Goal: Transaction & Acquisition: Purchase product/service

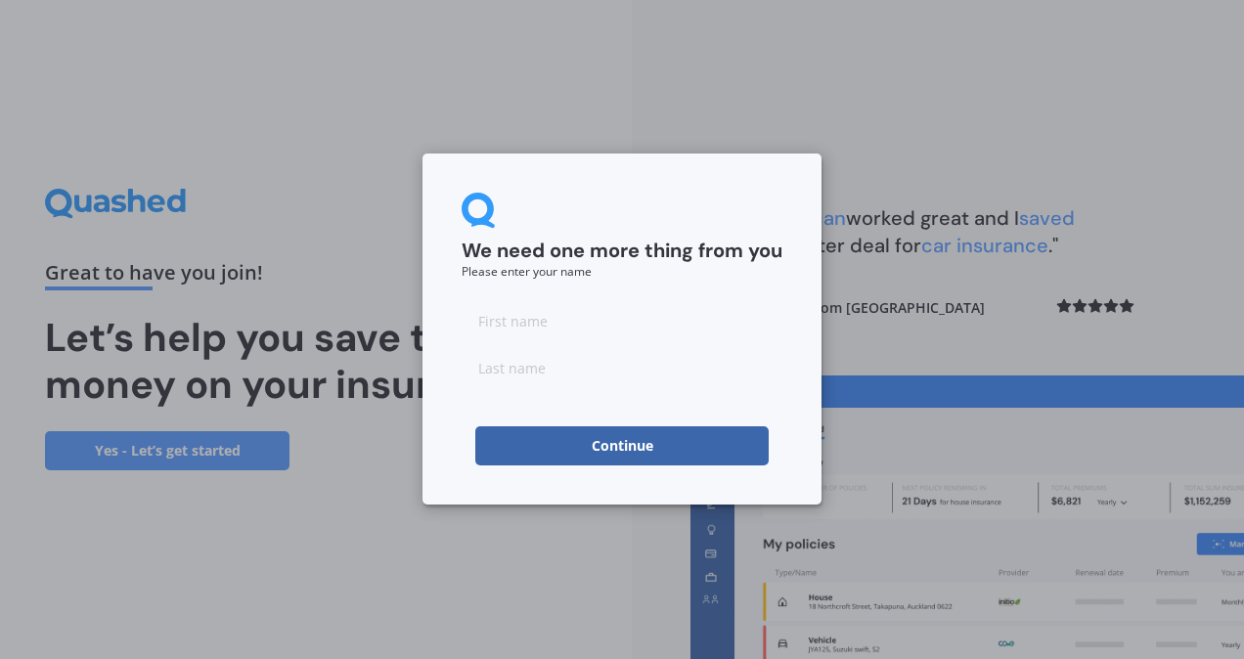
click at [620, 328] on input at bounding box center [622, 320] width 321 height 39
type input "[PERSON_NAME]"
type input "Maylam"
click at [627, 442] on button "Continue" at bounding box center [621, 446] width 293 height 39
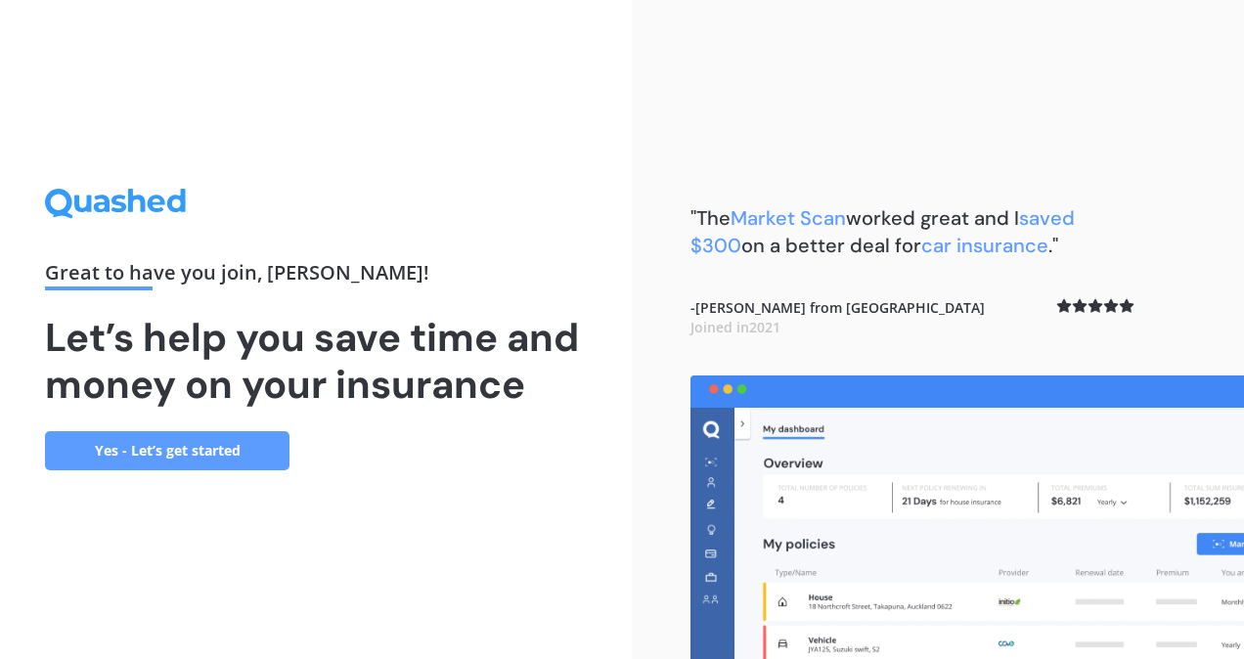
click at [218, 445] on link "Yes - Let’s get started" at bounding box center [167, 450] width 245 height 39
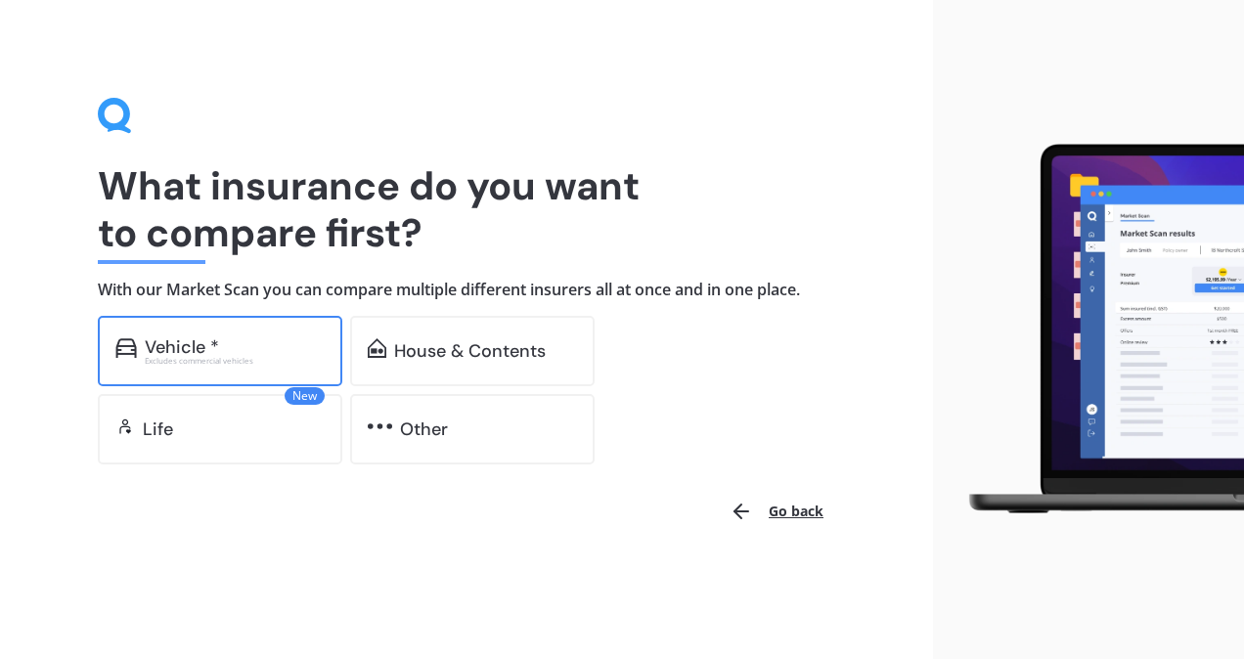
click at [288, 360] on div "Excludes commercial vehicles" at bounding box center [235, 361] width 180 height 8
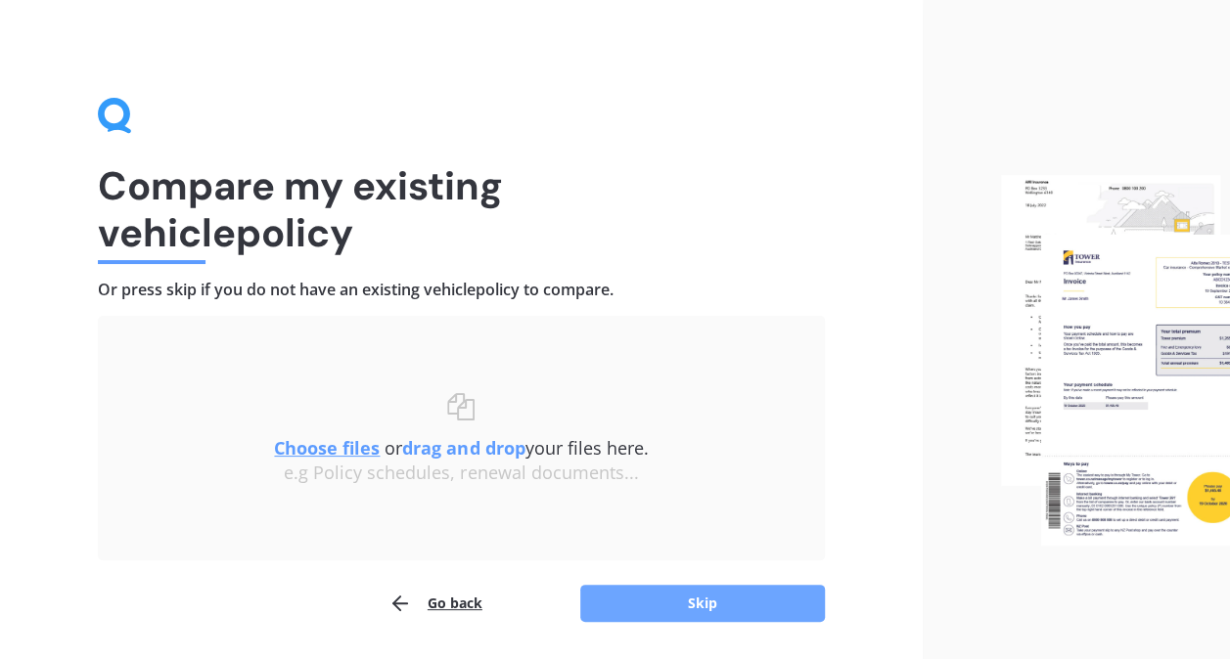
click at [712, 601] on button "Skip" at bounding box center [702, 603] width 245 height 37
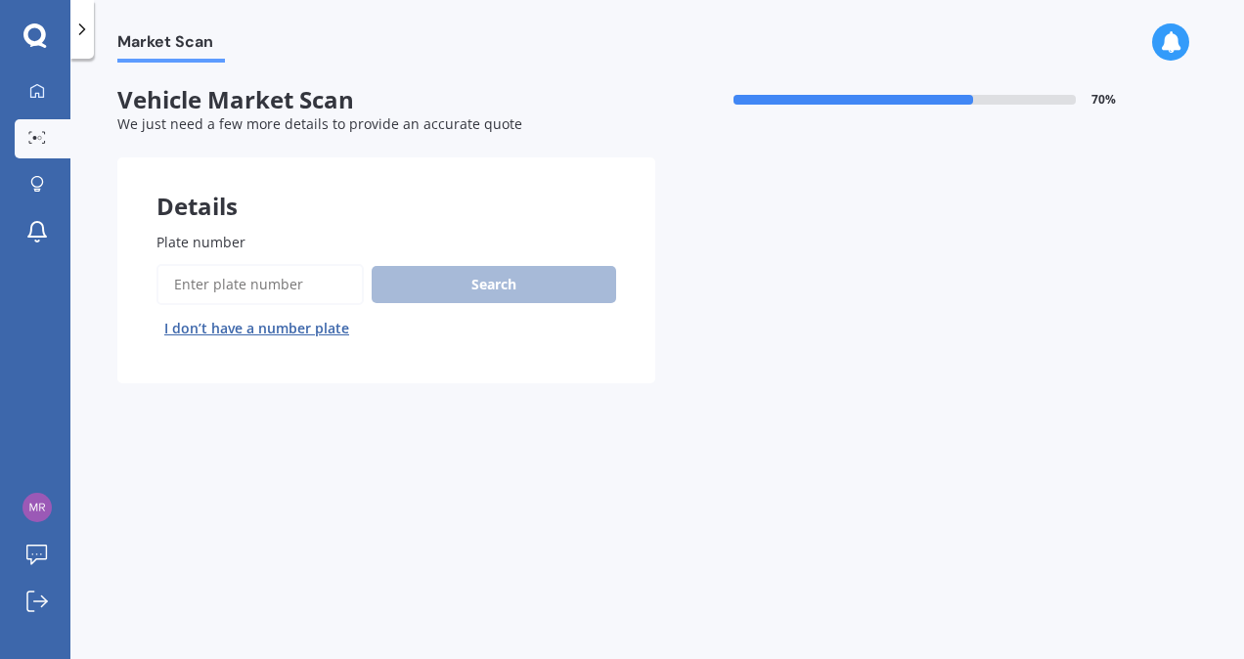
click at [254, 270] on input "Plate number" at bounding box center [260, 284] width 207 height 41
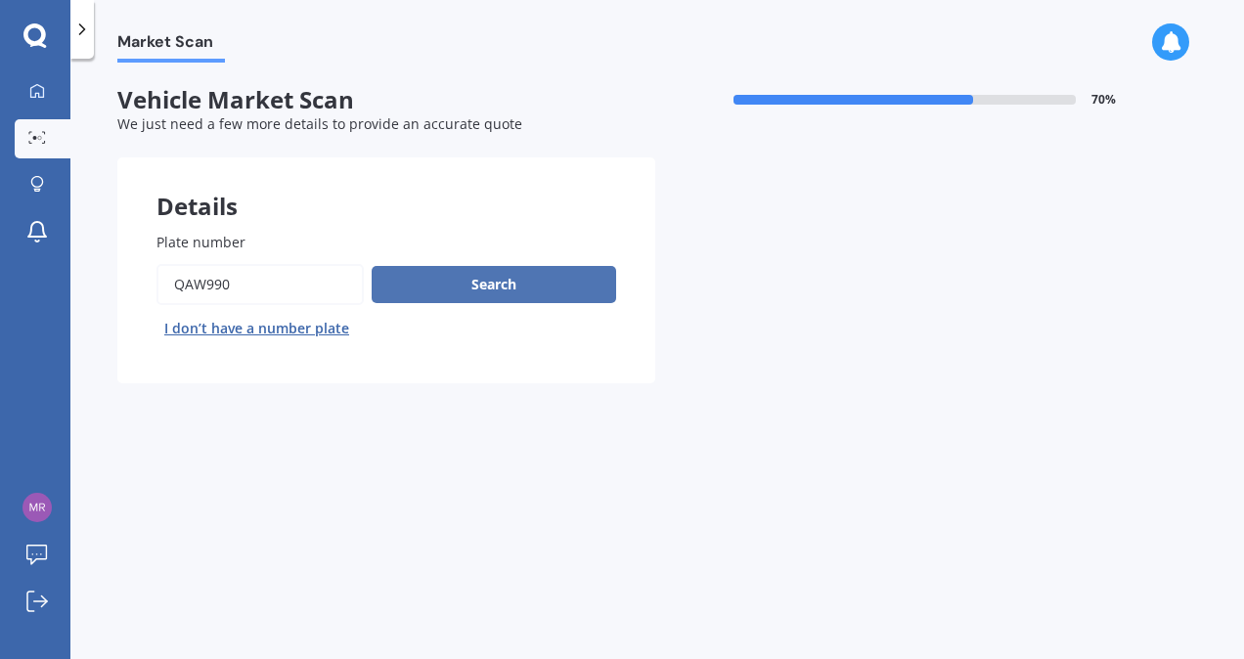
type input "QAW990"
click at [512, 268] on button "Search" at bounding box center [494, 284] width 245 height 37
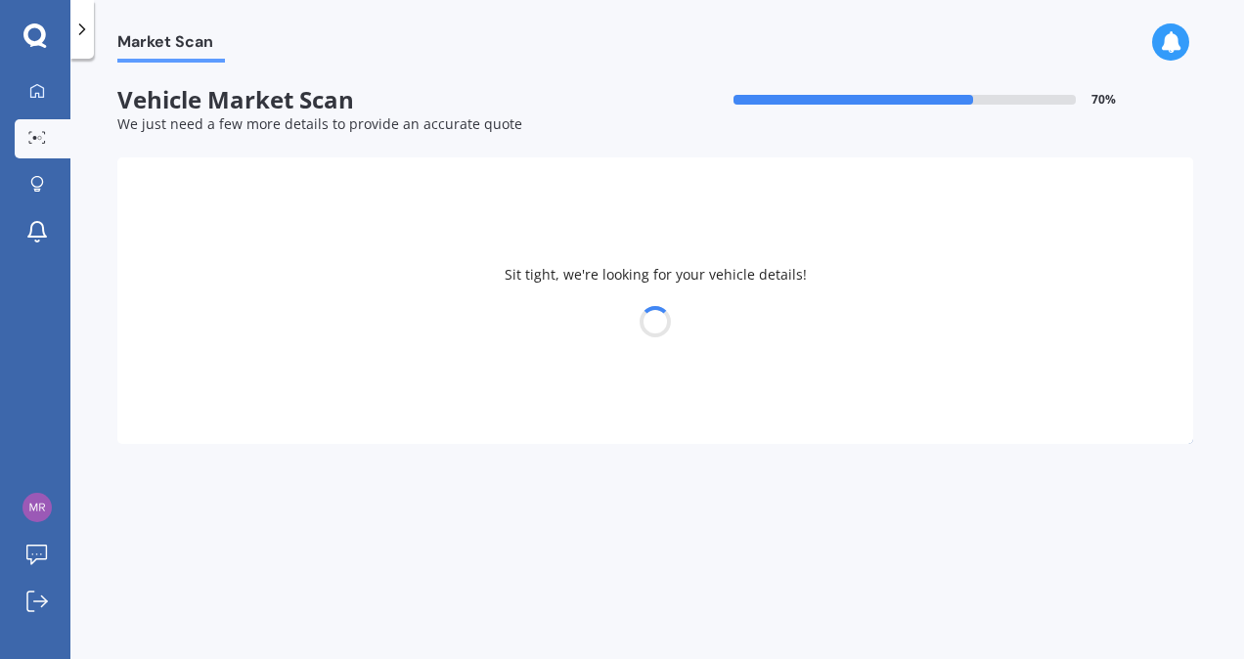
select select "HONDA"
select select "JADE"
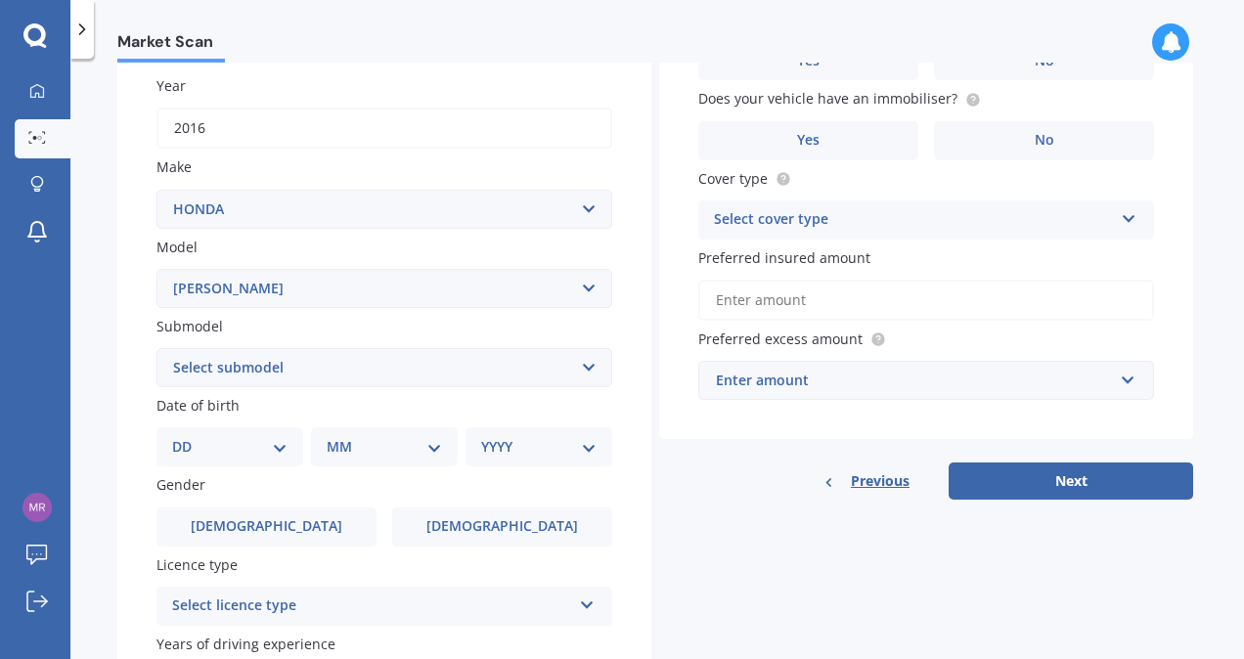
scroll to position [314, 0]
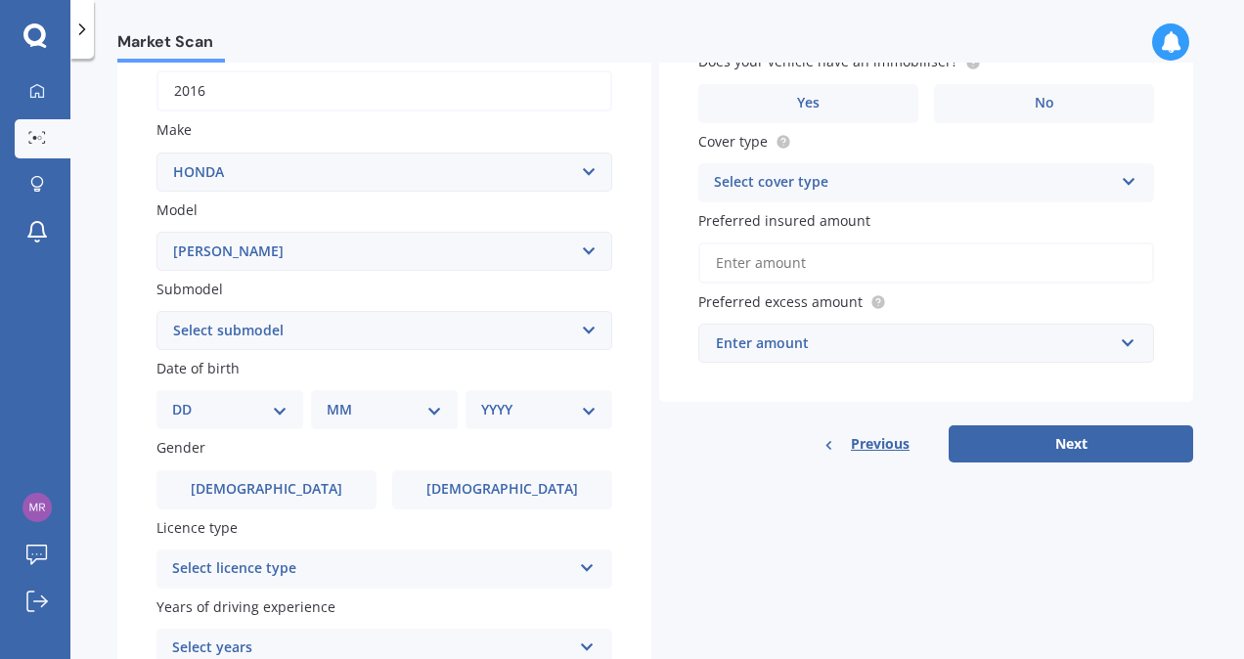
click at [583, 336] on select "Select submodel Hybrid" at bounding box center [385, 330] width 456 height 39
select select "HYBRID"
click at [157, 312] on select "Select submodel Hybrid" at bounding box center [385, 330] width 456 height 39
click at [274, 411] on select "DD 01 02 03 04 05 06 07 08 09 10 11 12 13 14 15 16 17 18 19 20 21 22 23 24 25 2…" at bounding box center [229, 410] width 115 height 22
select select "06"
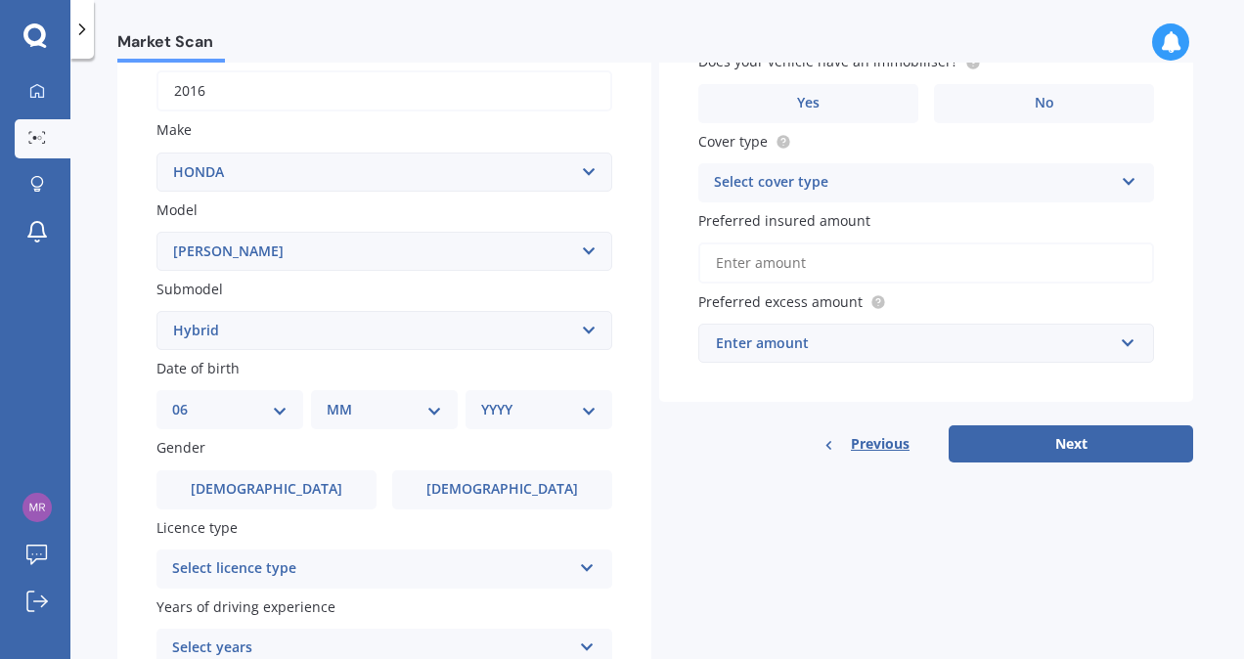
click at [188, 401] on select "DD 01 02 03 04 05 06 07 08 09 10 11 12 13 14 15 16 17 18 19 20 21 22 23 24 25 2…" at bounding box center [229, 410] width 115 height 22
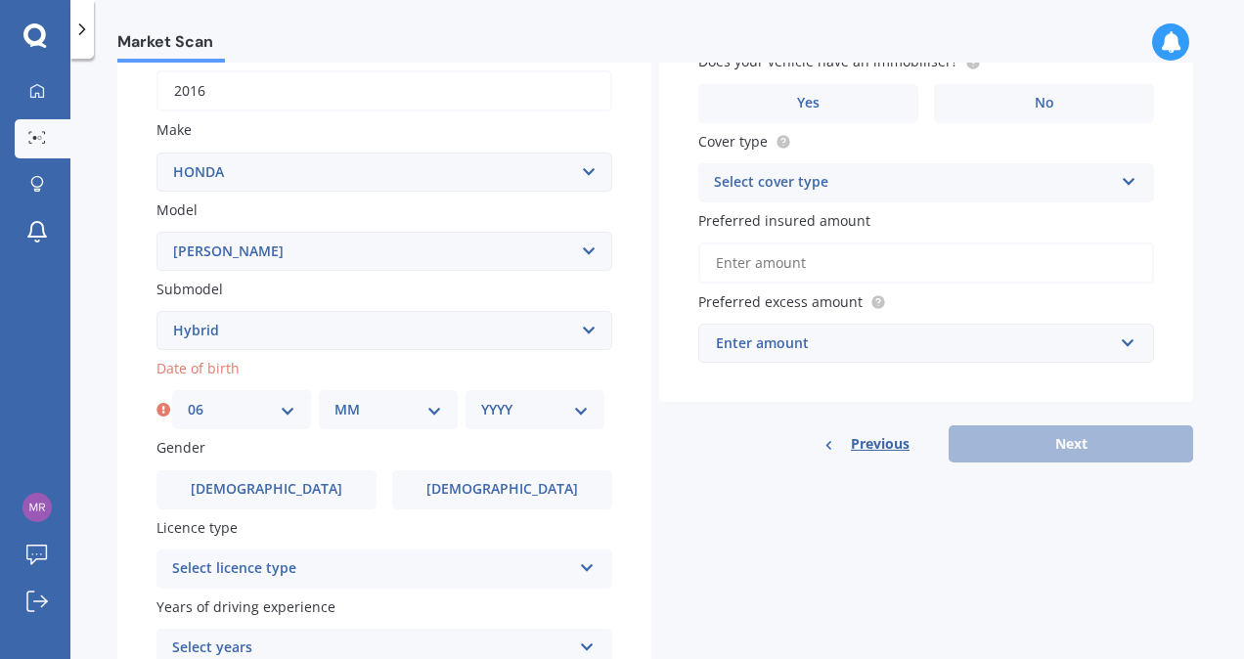
click at [586, 563] on icon at bounding box center [587, 565] width 17 height 14
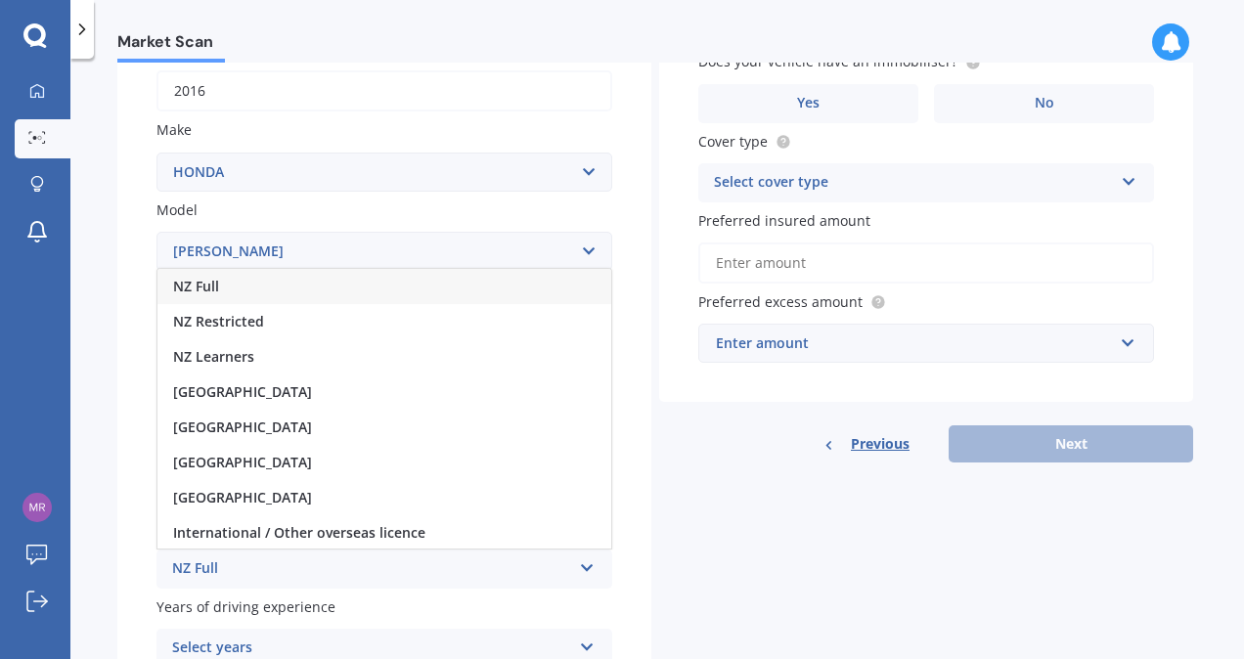
click at [246, 298] on div "NZ Full" at bounding box center [384, 286] width 454 height 35
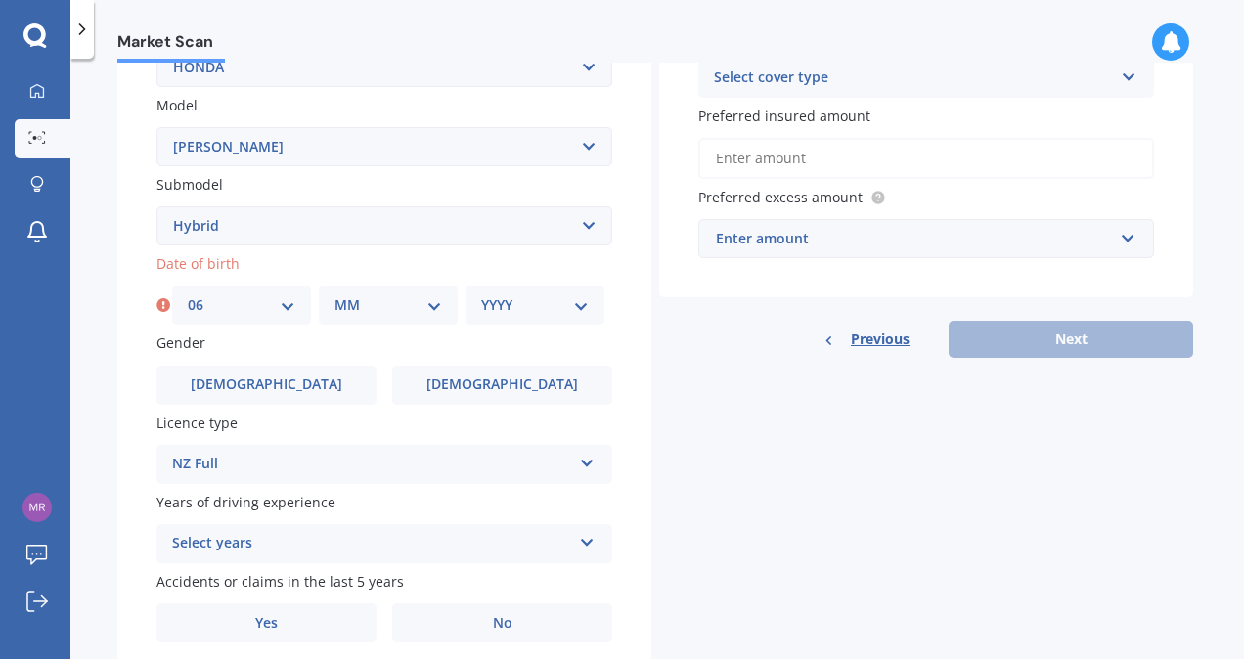
scroll to position [421, 0]
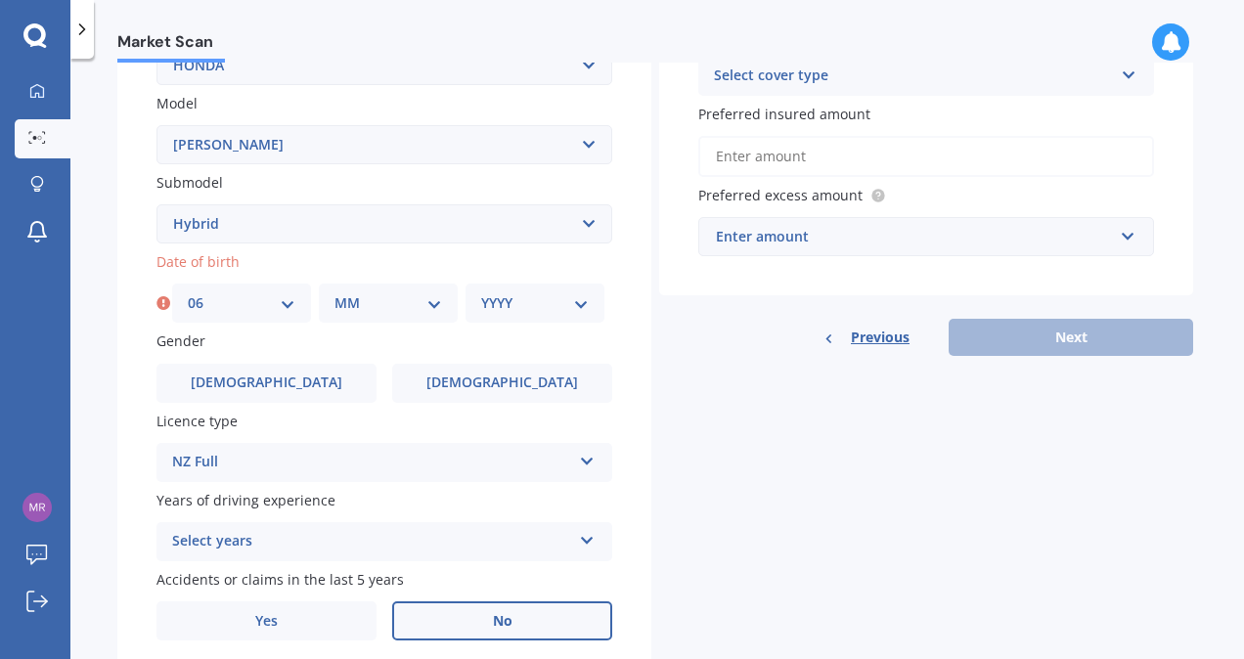
click at [540, 630] on label "No" at bounding box center [502, 621] width 220 height 39
click at [0, 0] on input "No" at bounding box center [0, 0] width 0 height 0
click at [585, 543] on icon at bounding box center [587, 537] width 17 height 14
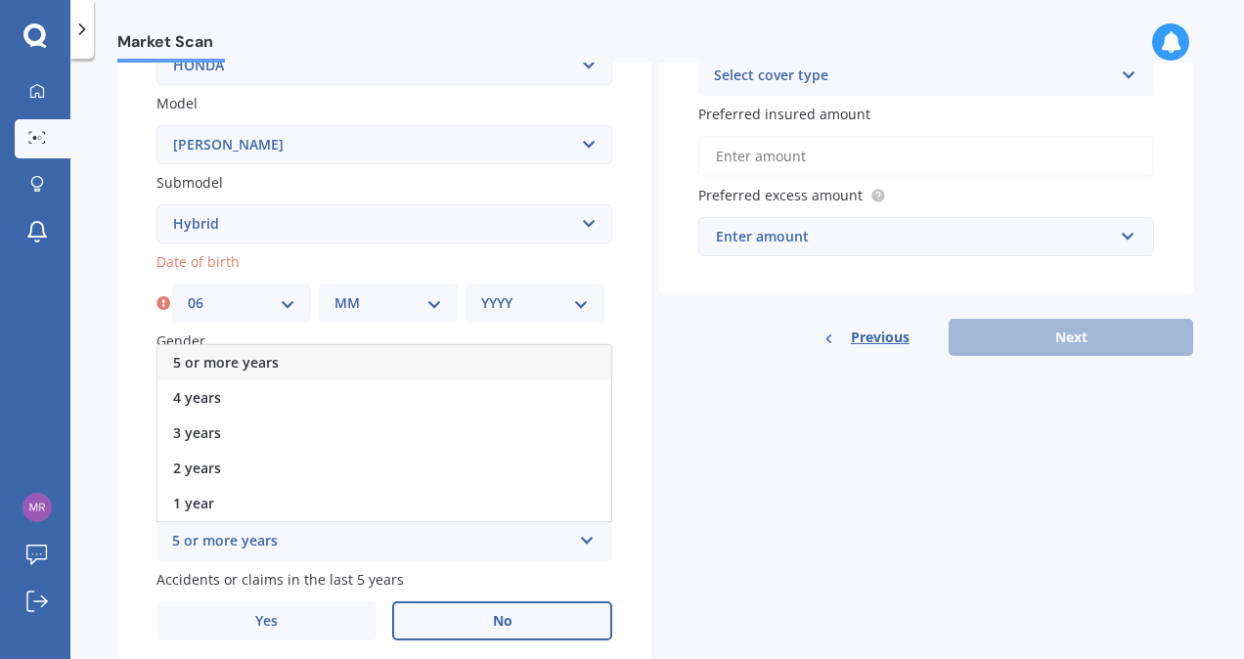
click at [521, 348] on div "5 or more years" at bounding box center [384, 362] width 454 height 35
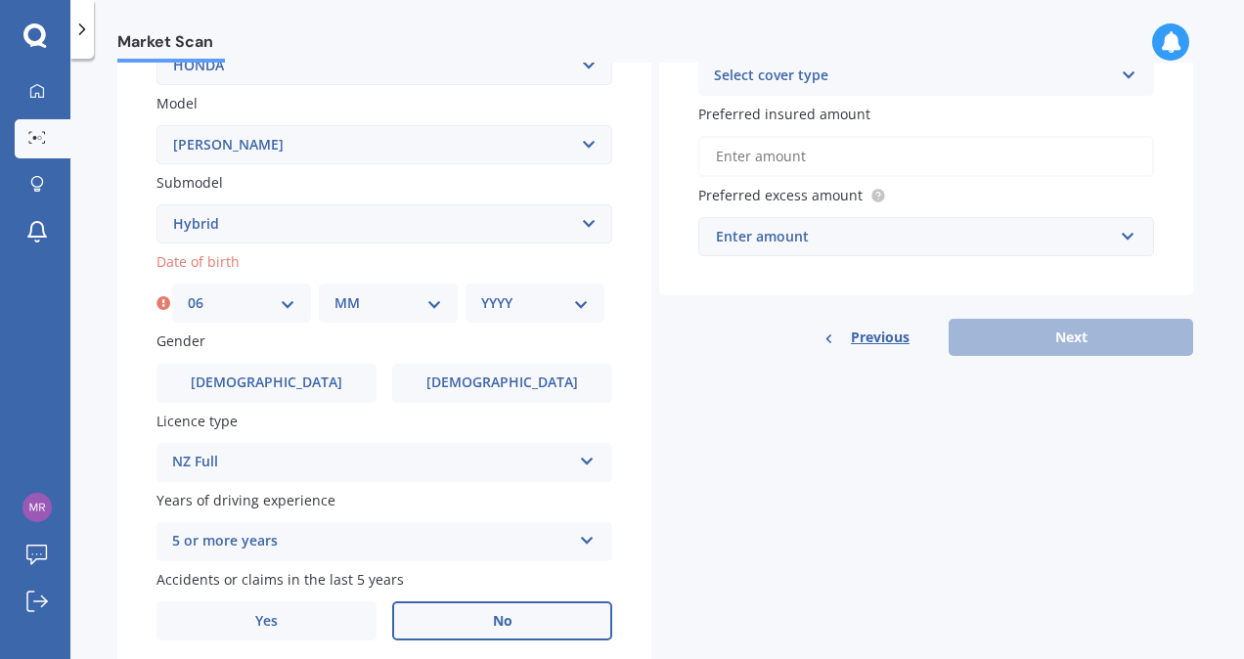
click at [416, 307] on select "MM 01 02 03 04 05 06 07 08 09 10 11 12" at bounding box center [389, 303] width 108 height 22
select select "10"
click at [335, 294] on select "MM 01 02 03 04 05 06 07 08 09 10 11 12" at bounding box center [389, 303] width 108 height 22
click at [556, 305] on select "YYYY 2025 2024 2023 2022 2021 2020 2019 2018 2017 2016 2015 2014 2013 2012 2011…" at bounding box center [535, 303] width 108 height 22
click at [580, 307] on select "YYYY 2025 2024 2023 2022 2021 2020 2019 2018 2017 2016 2015 2014 2013 2012 2011…" at bounding box center [535, 303] width 108 height 22
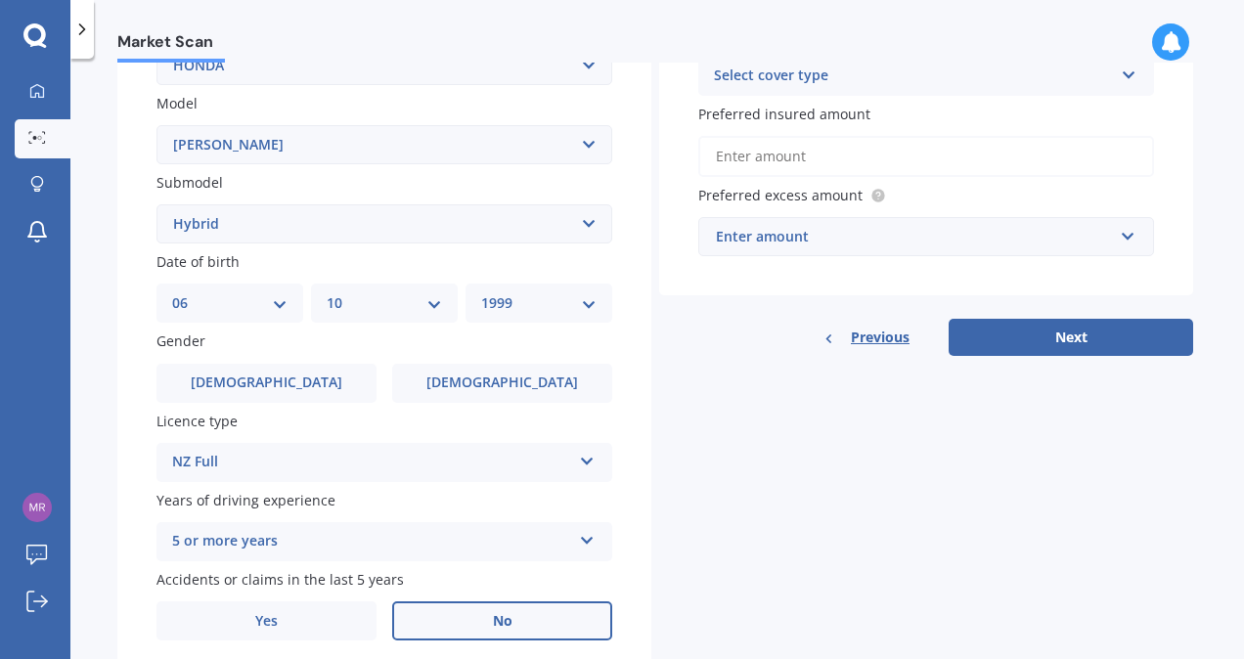
click at [580, 307] on select "YYYY 2025 2024 2023 2022 2021 2020 2019 2018 2017 2016 2015 2014 2013 2012 2011…" at bounding box center [538, 303] width 115 height 22
click at [481, 294] on select "YYYY 2025 2024 2023 2022 2021 2020 2019 2018 2017 2016 2015 2014 2013 2012 2011…" at bounding box center [538, 303] width 115 height 22
click at [587, 303] on select "YYYY 2025 2024 2023 2022 2021 2020 2019 2018 2017 2016 2015 2014 2013 2012 2011…" at bounding box center [538, 303] width 115 height 22
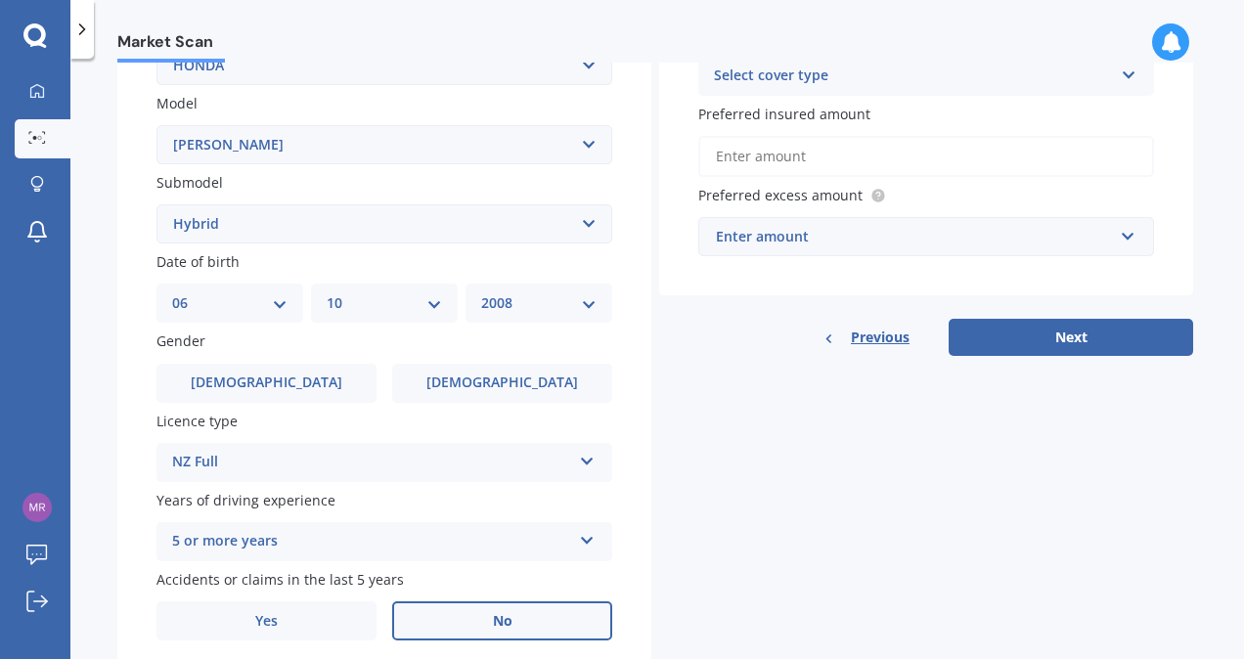
select select "1975"
click at [481, 294] on select "YYYY 2025 2024 2023 2022 2021 2020 2019 2018 2017 2016 2015 2014 2013 2012 2011…" at bounding box center [538, 303] width 115 height 22
click at [346, 402] on label "[DEMOGRAPHIC_DATA]" at bounding box center [267, 383] width 220 height 39
click at [0, 0] on input "[DEMOGRAPHIC_DATA]" at bounding box center [0, 0] width 0 height 0
click at [504, 629] on span "No" at bounding box center [503, 621] width 20 height 17
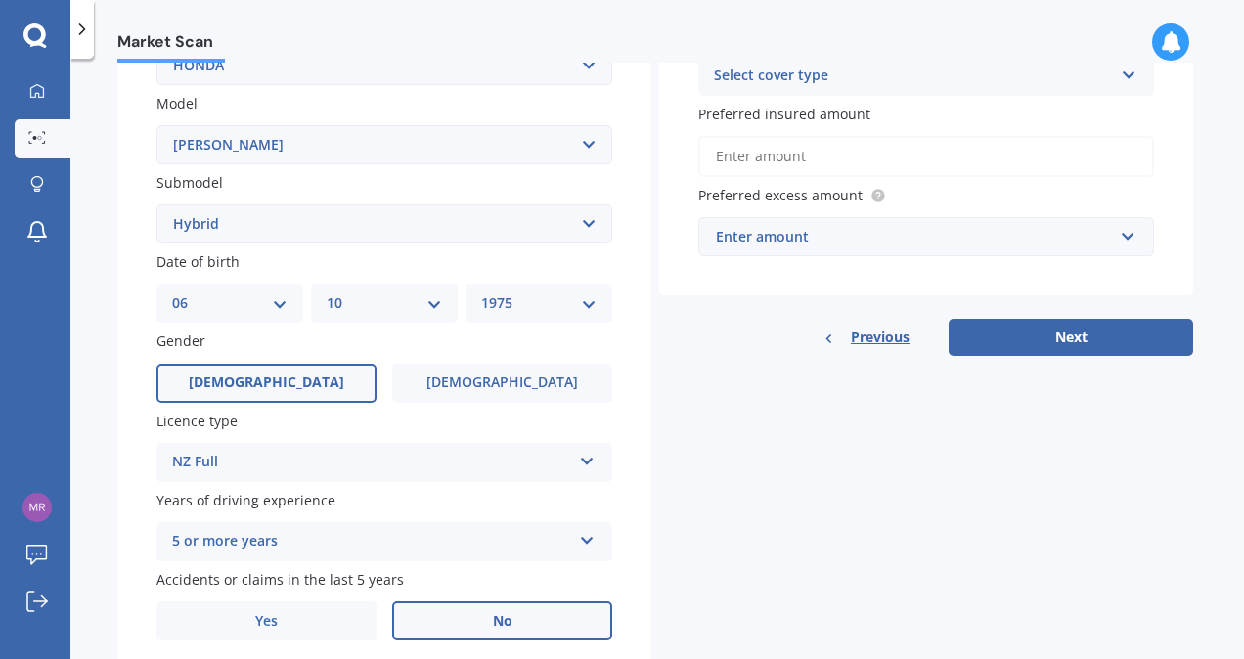
click at [0, 0] on input "No" at bounding box center [0, 0] width 0 height 0
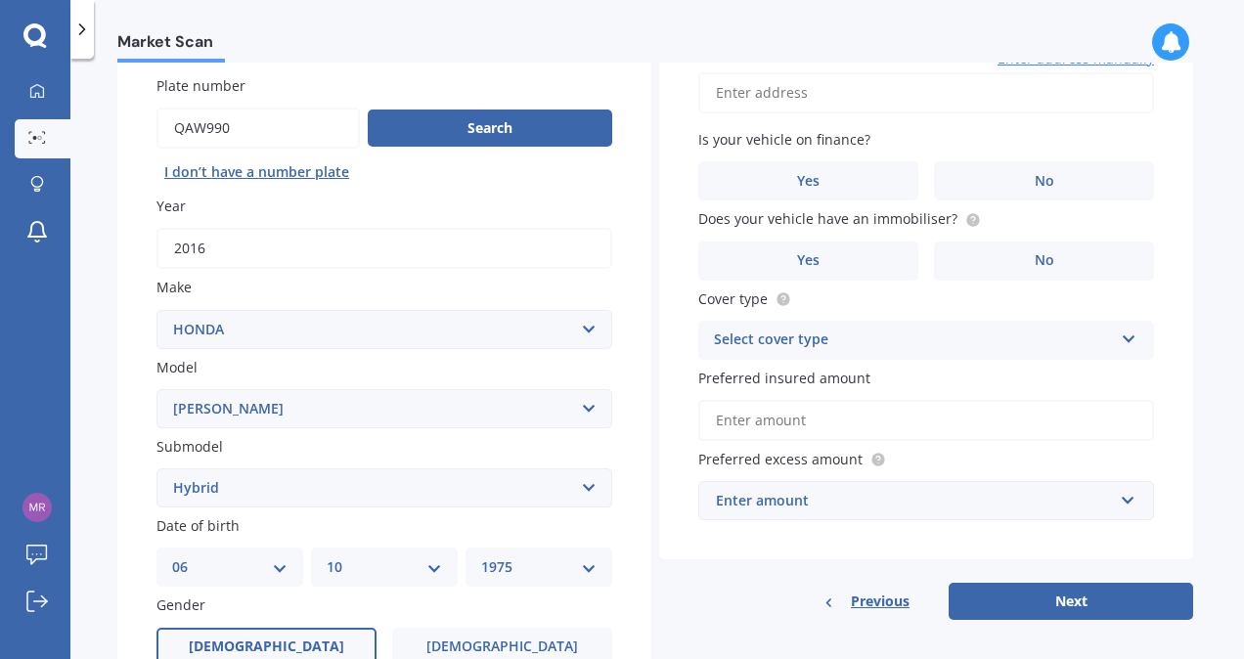
scroll to position [0, 0]
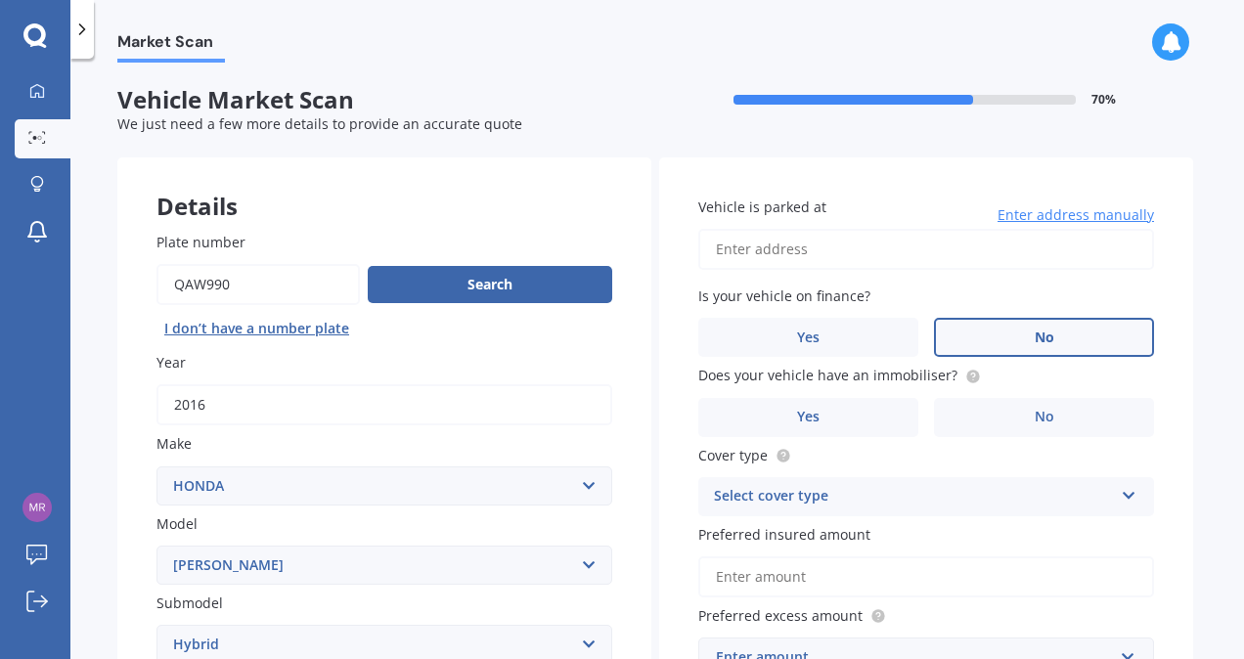
click at [1035, 339] on span "No" at bounding box center [1045, 338] width 20 height 17
click at [0, 0] on input "No" at bounding box center [0, 0] width 0 height 0
click at [1041, 421] on span "No" at bounding box center [1045, 417] width 20 height 17
click at [0, 0] on input "No" at bounding box center [0, 0] width 0 height 0
click at [794, 234] on input "Vehicle is parked at" at bounding box center [926, 249] width 456 height 41
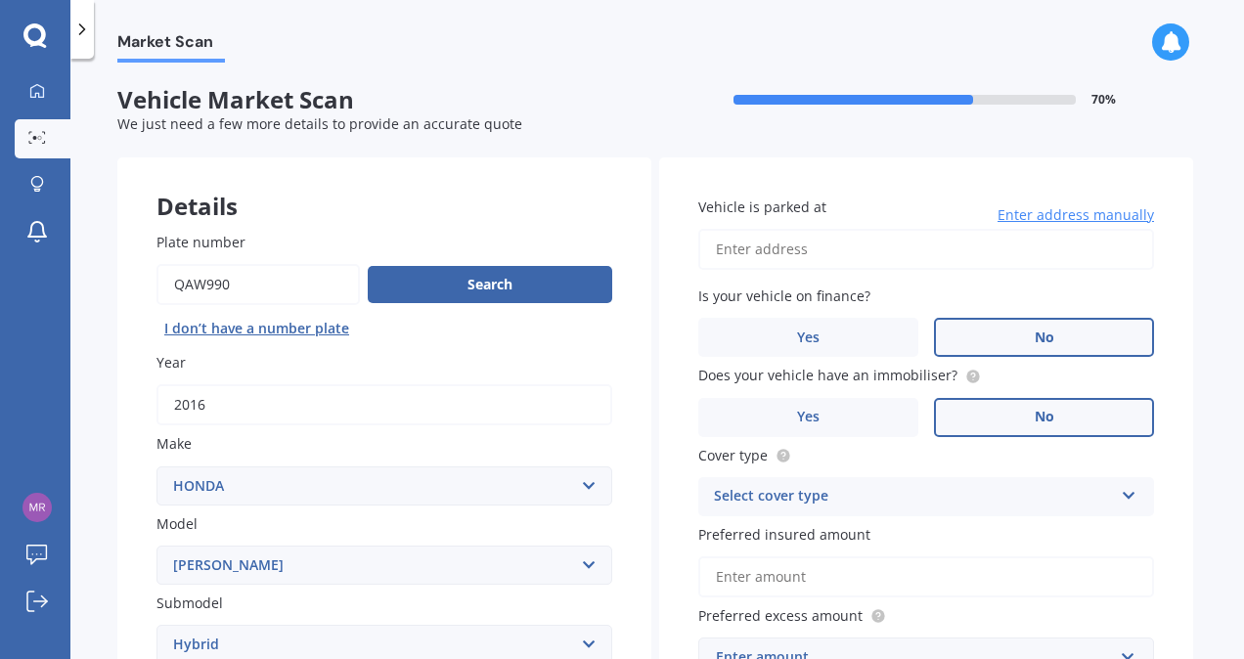
type input "[STREET_ADDRESS]"
click at [851, 503] on div "Select cover type" at bounding box center [913, 496] width 399 height 23
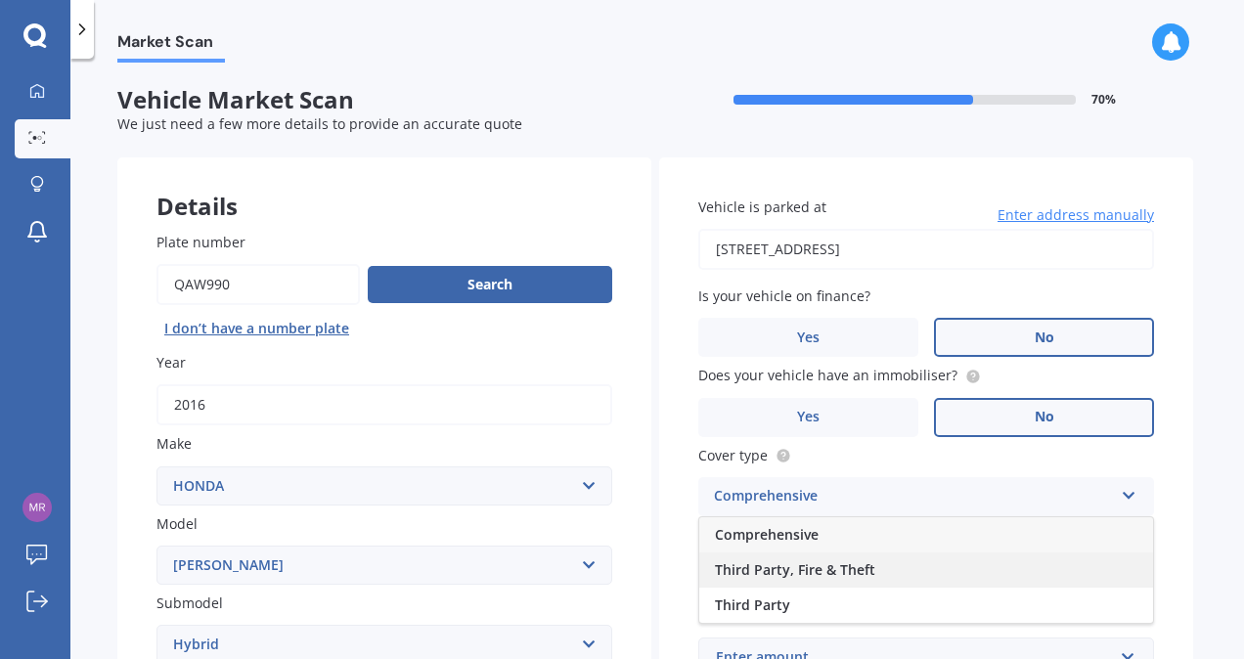
click at [841, 571] on span "Third Party, Fire & Theft" at bounding box center [795, 570] width 160 height 19
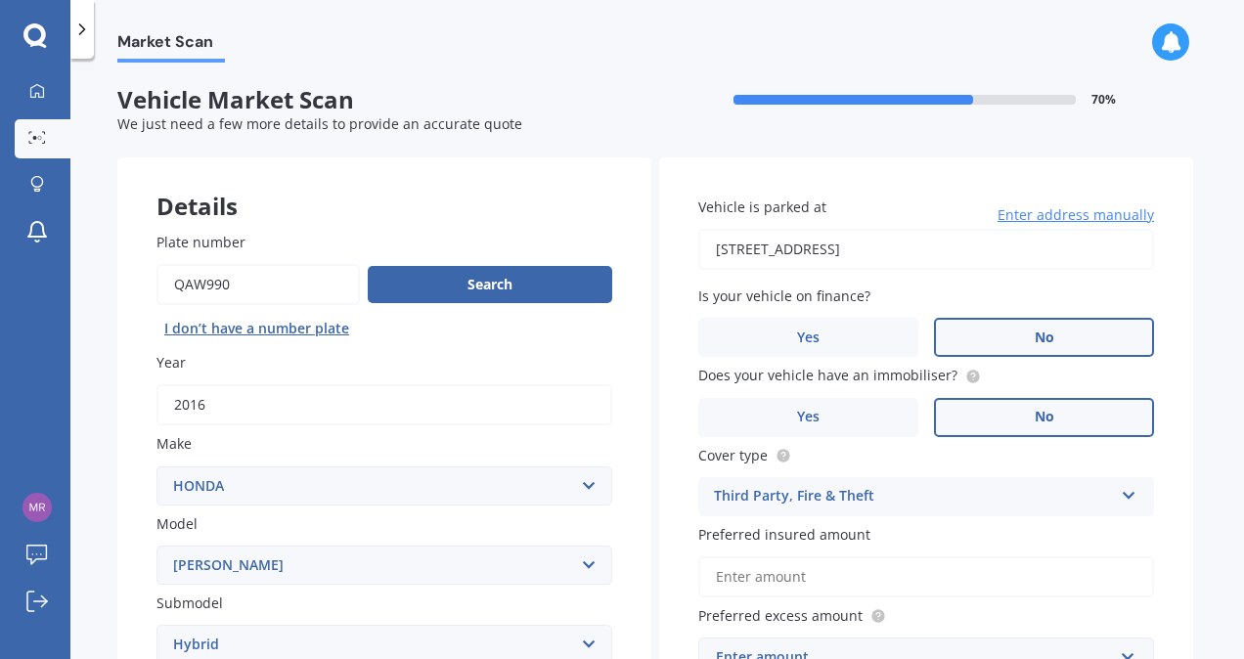
click at [900, 577] on input "Preferred insured amount" at bounding box center [926, 577] width 456 height 41
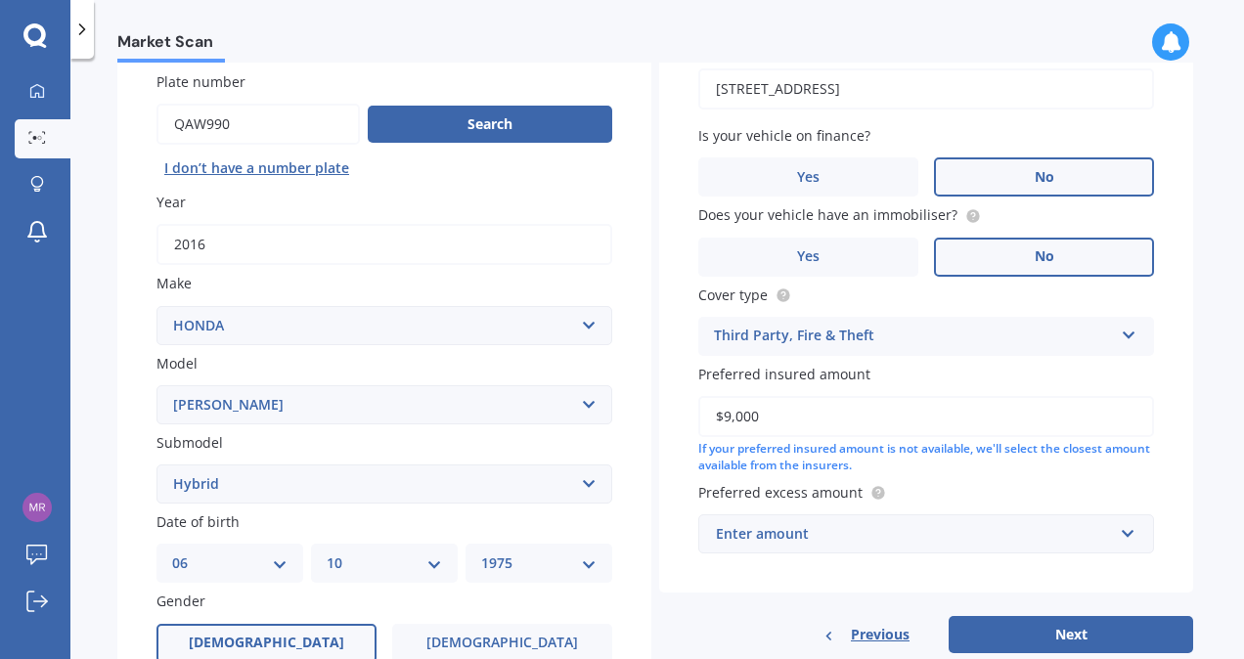
scroll to position [232, 0]
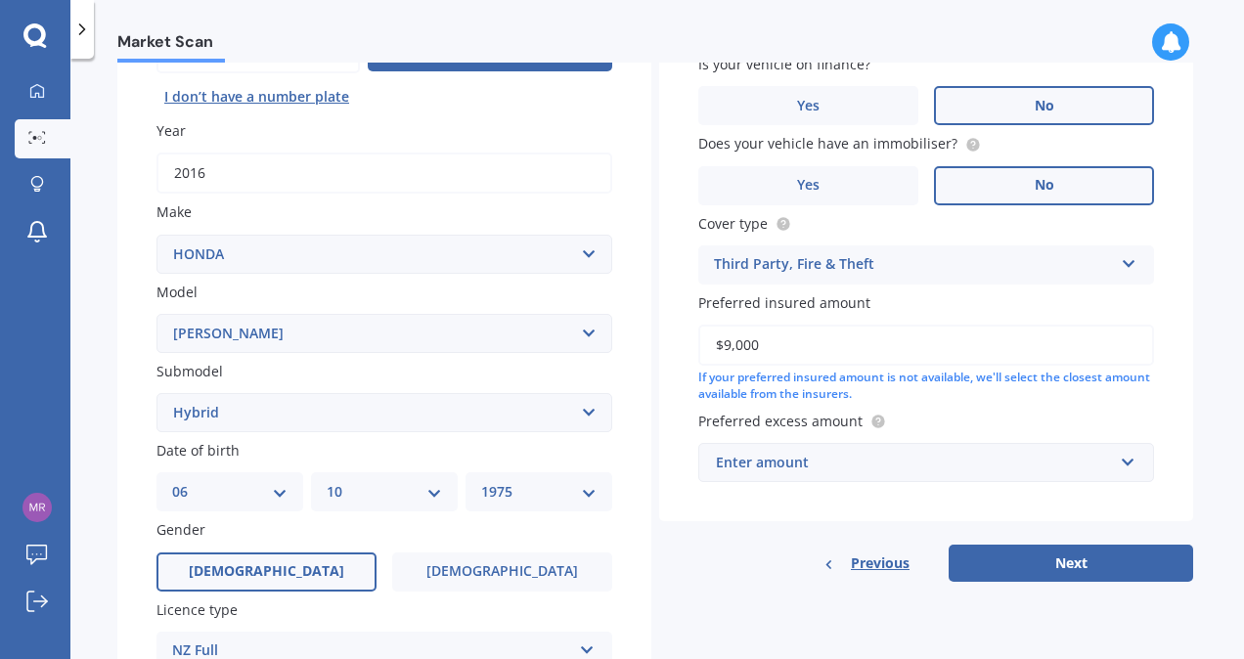
type input "$9,000"
click at [1123, 470] on input "text" at bounding box center [919, 462] width 438 height 37
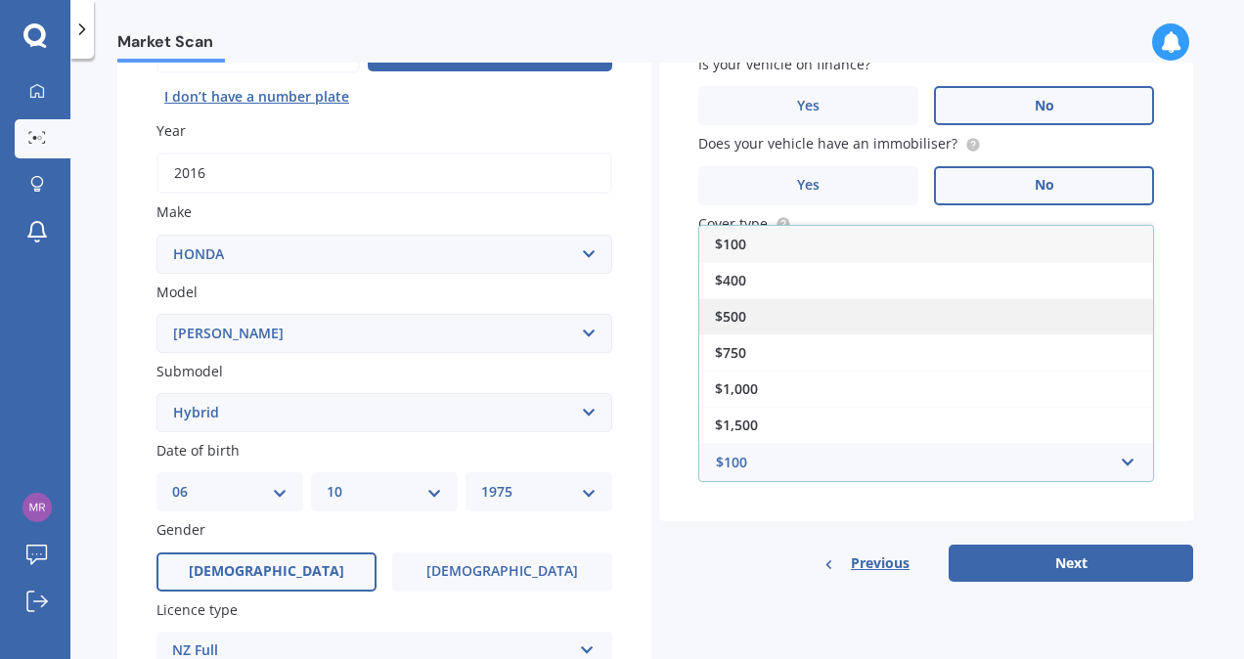
click at [849, 306] on div "$500" at bounding box center [926, 316] width 454 height 36
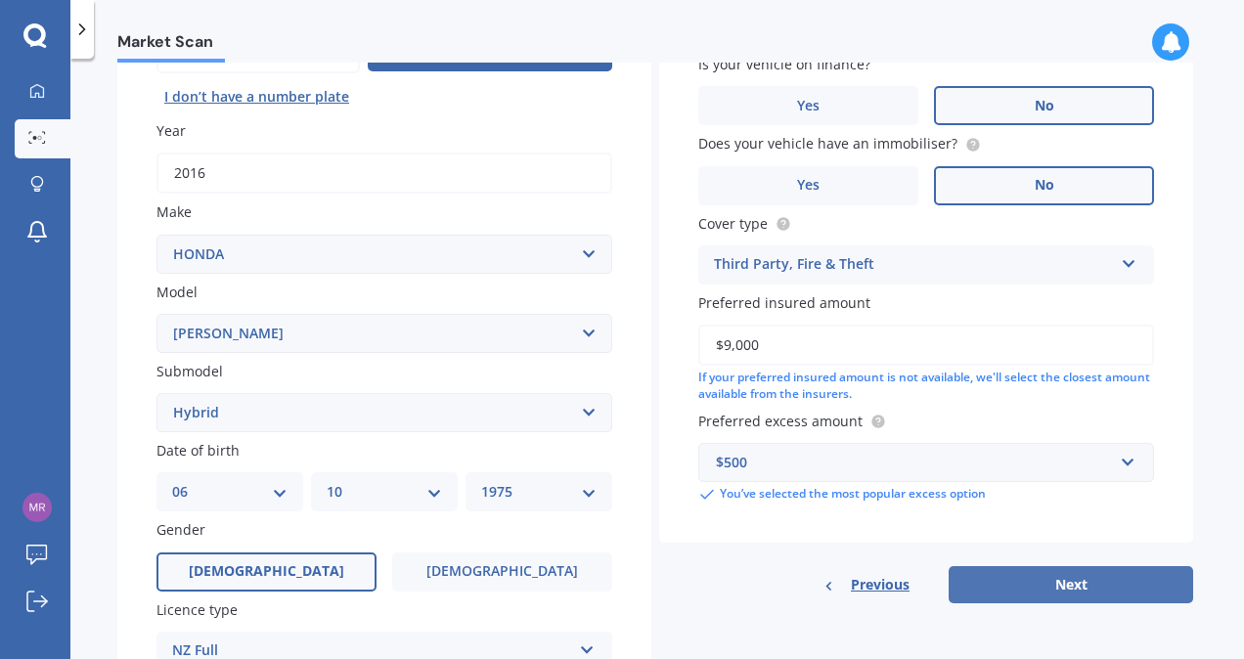
click at [1040, 583] on button "Next" at bounding box center [1071, 584] width 245 height 37
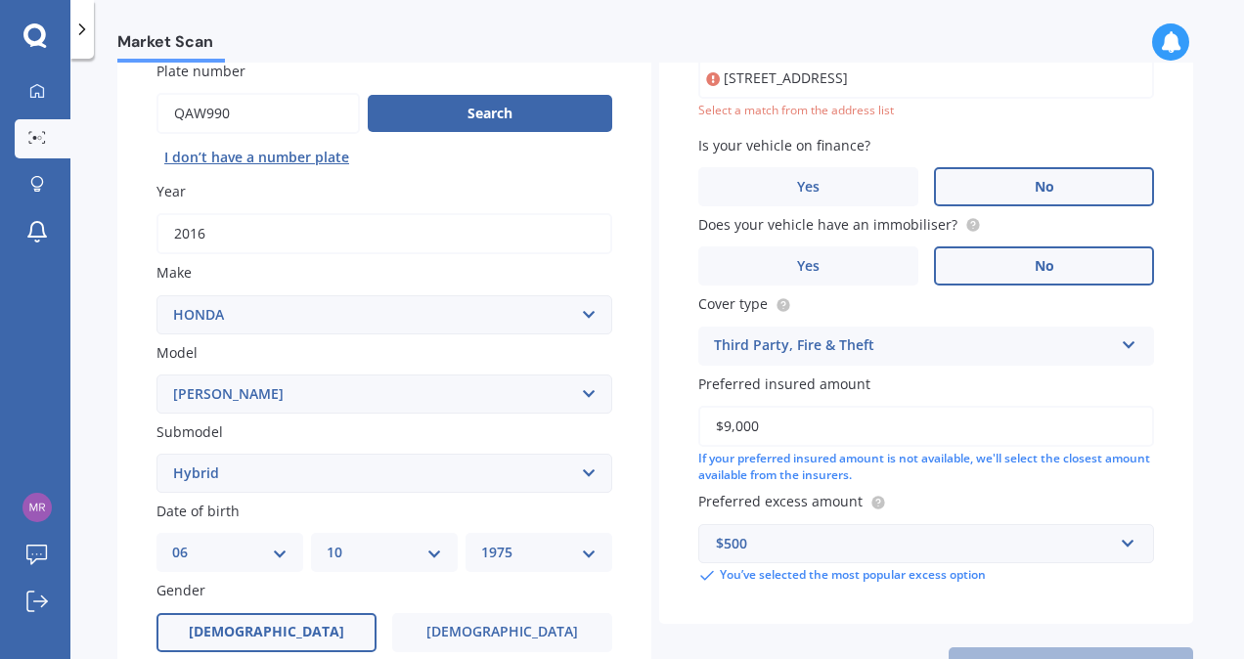
scroll to position [133, 0]
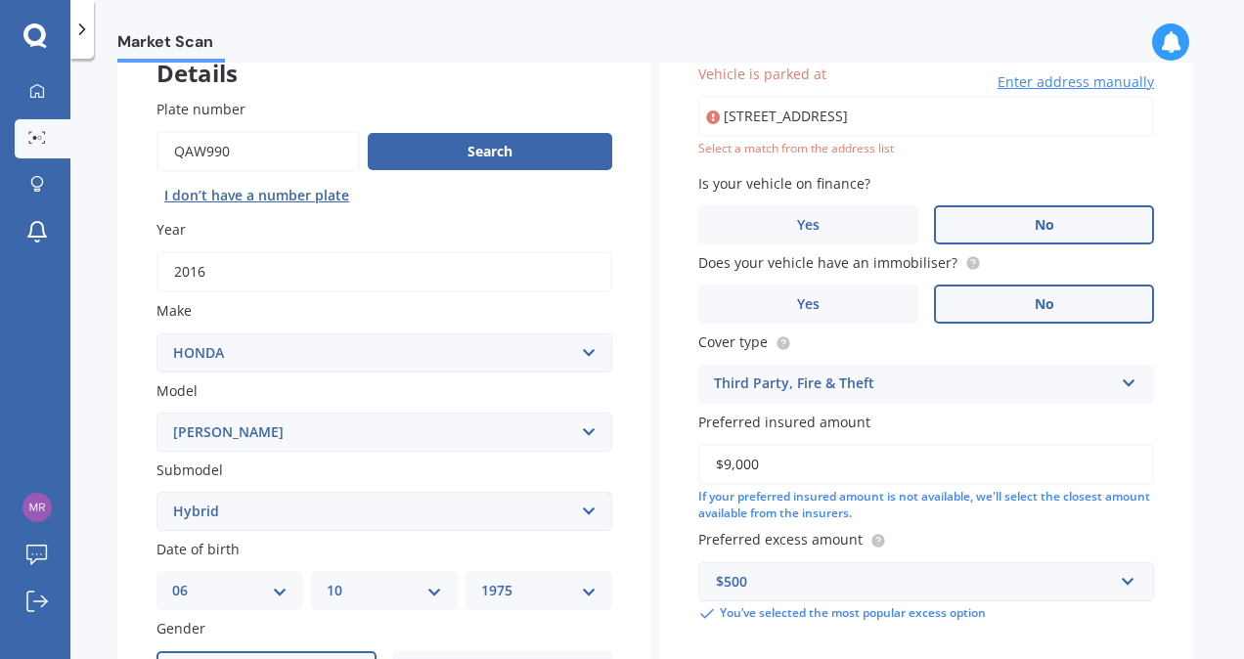
click at [901, 121] on input "[STREET_ADDRESS]" at bounding box center [926, 116] width 456 height 41
drag, startPoint x: 1100, startPoint y: 112, endPoint x: 554, endPoint y: 106, distance: 545.9
click at [554, 106] on div "Details Plate number Search I don’t have a number plate Year [DATE] Make Select…" at bounding box center [655, 496] width 1076 height 944
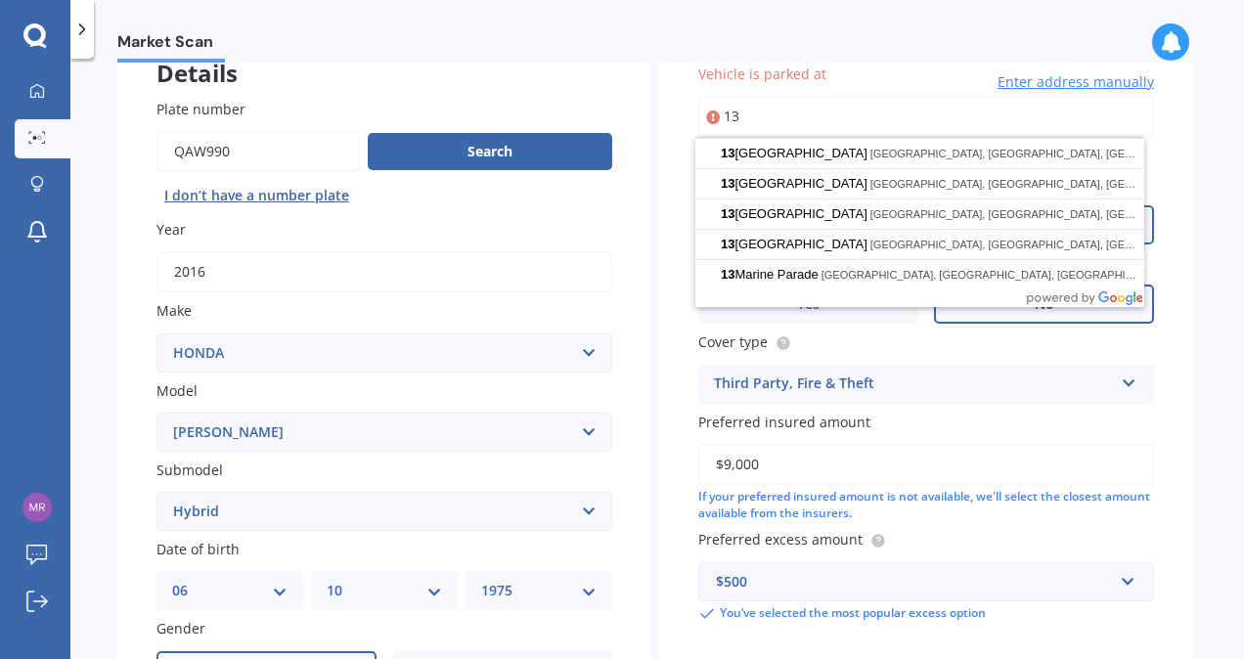
type input "1"
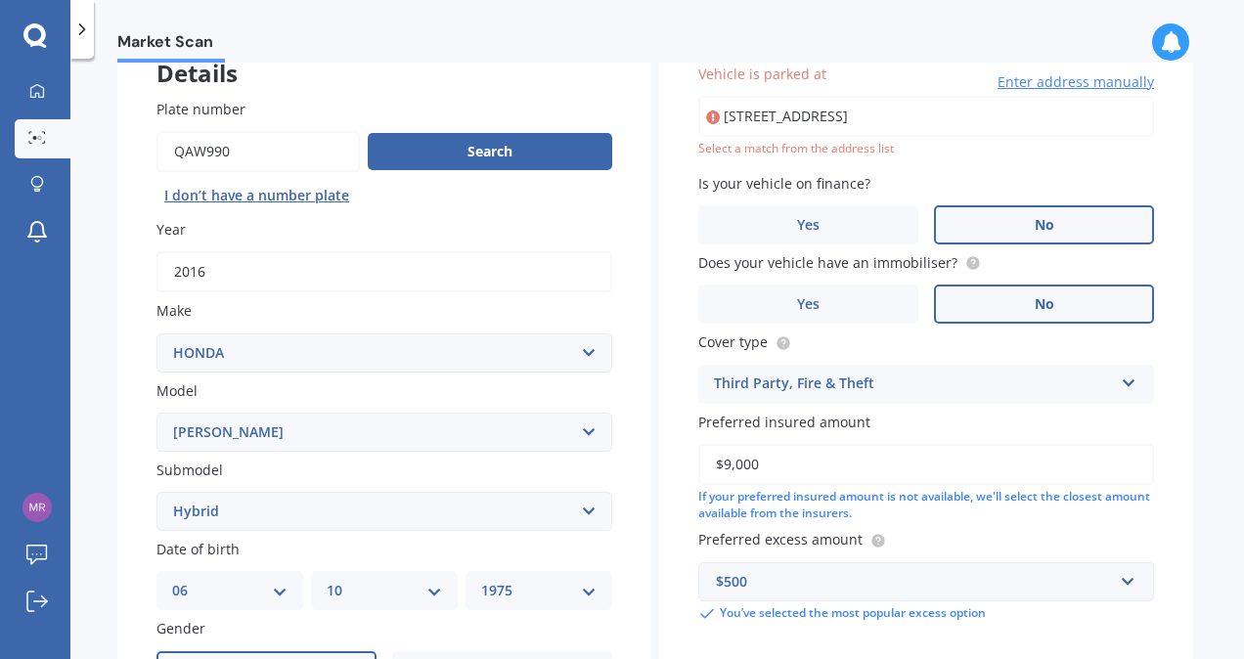
type input "[STREET_ADDRESS]"
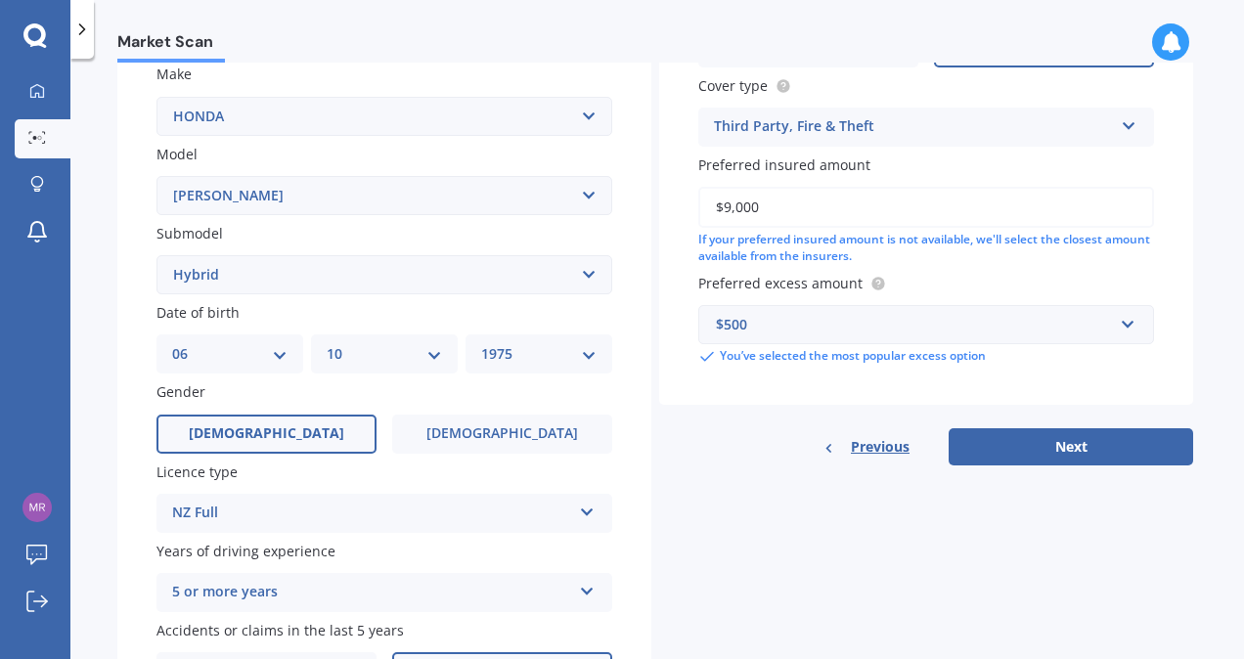
scroll to position [404, 0]
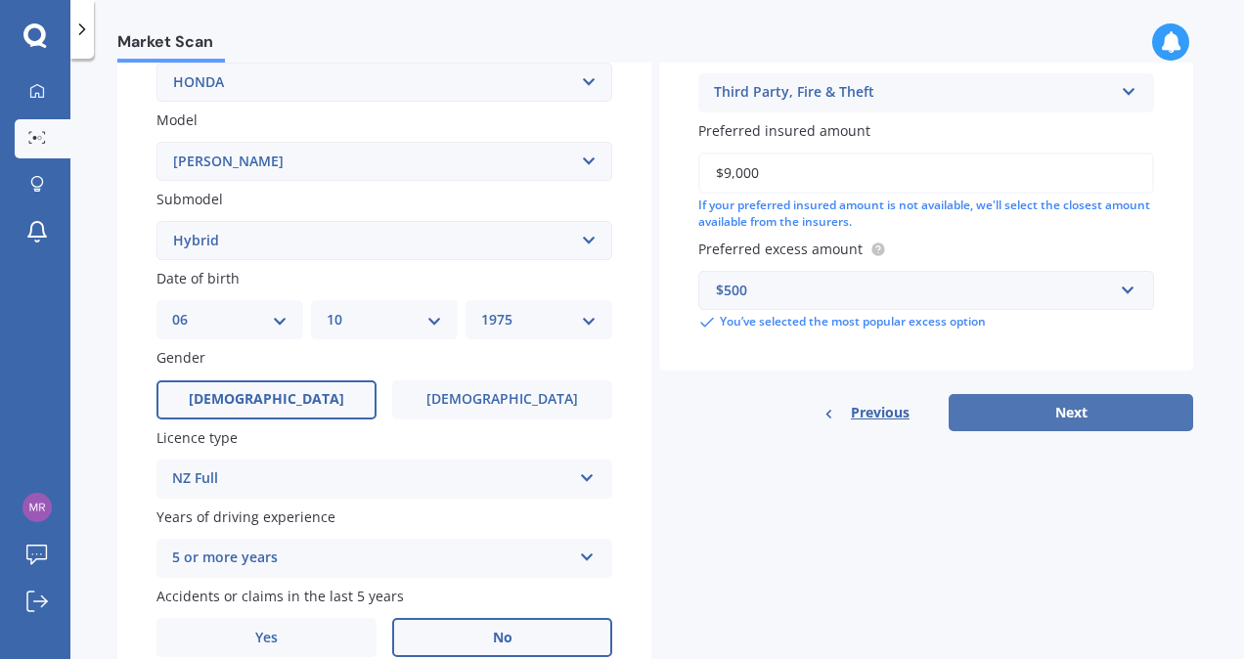
click at [1087, 419] on button "Next" at bounding box center [1071, 412] width 245 height 37
select select "06"
select select "10"
select select "1975"
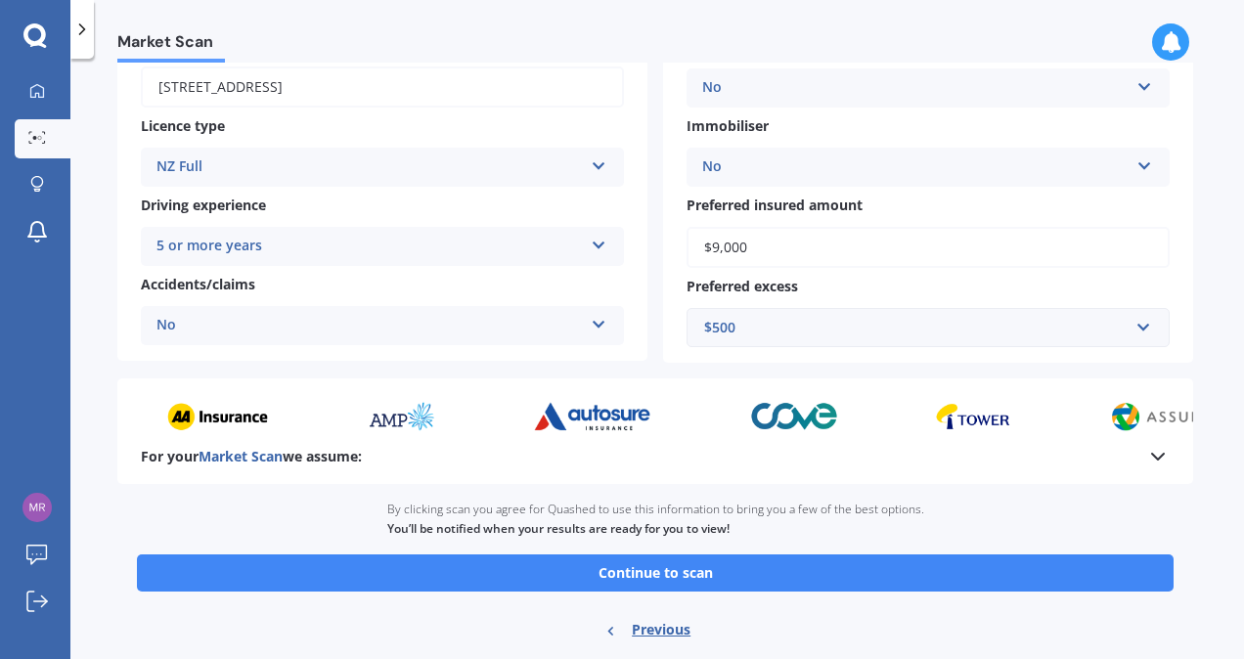
scroll to position [352, 0]
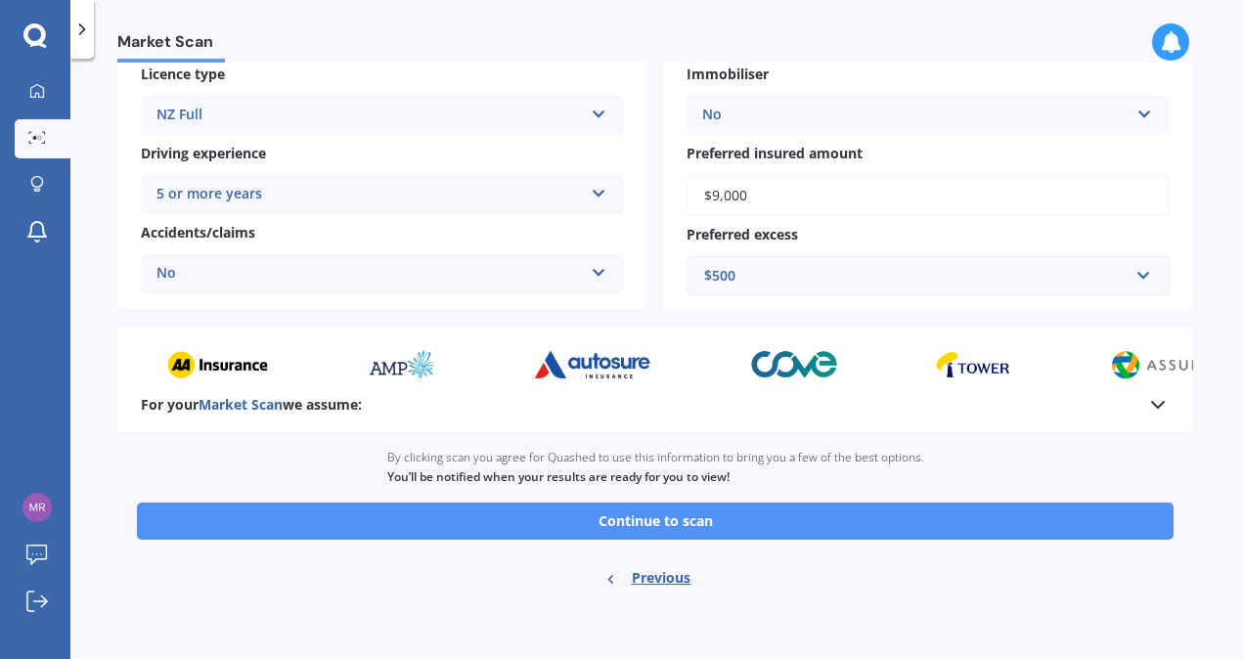
click at [772, 523] on button "Continue to scan" at bounding box center [655, 521] width 1037 height 37
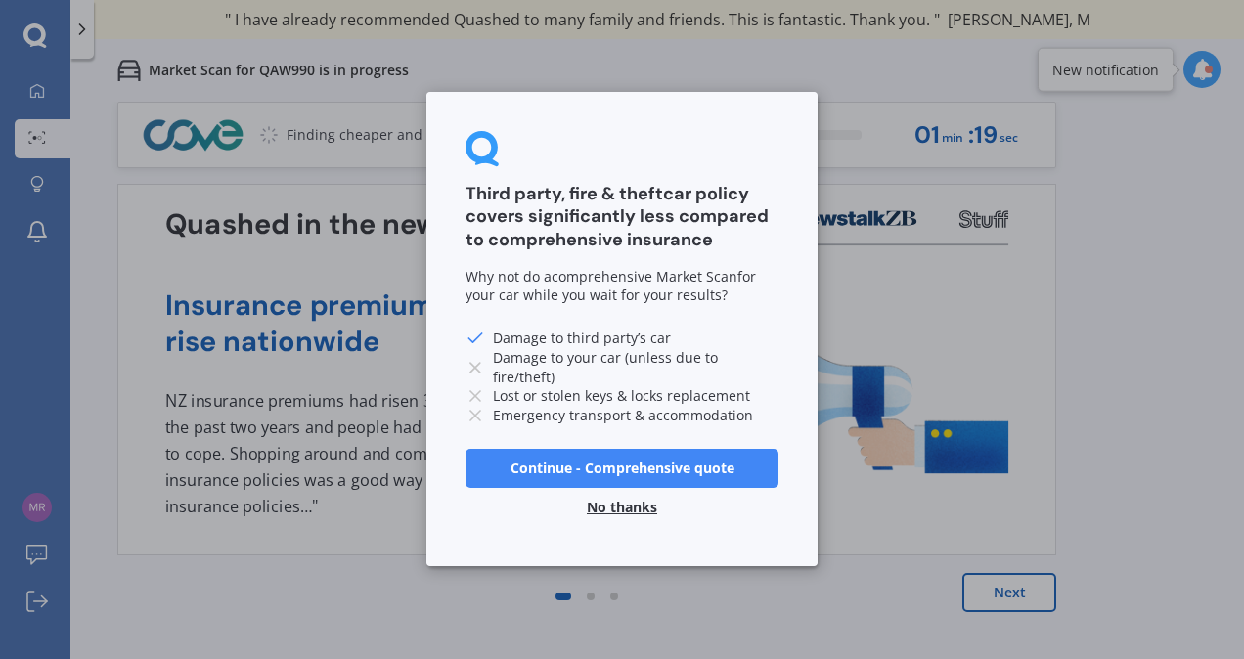
click at [628, 509] on button "No thanks" at bounding box center [622, 508] width 94 height 39
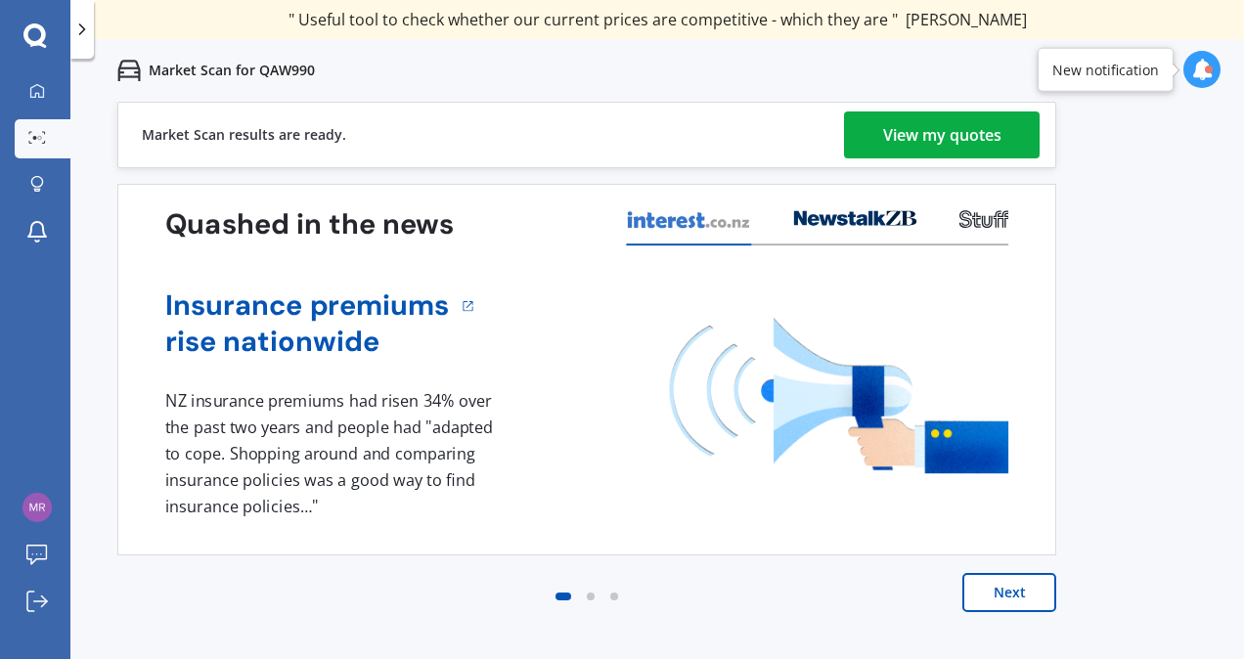
click at [922, 122] on div "View my quotes" at bounding box center [942, 135] width 118 height 47
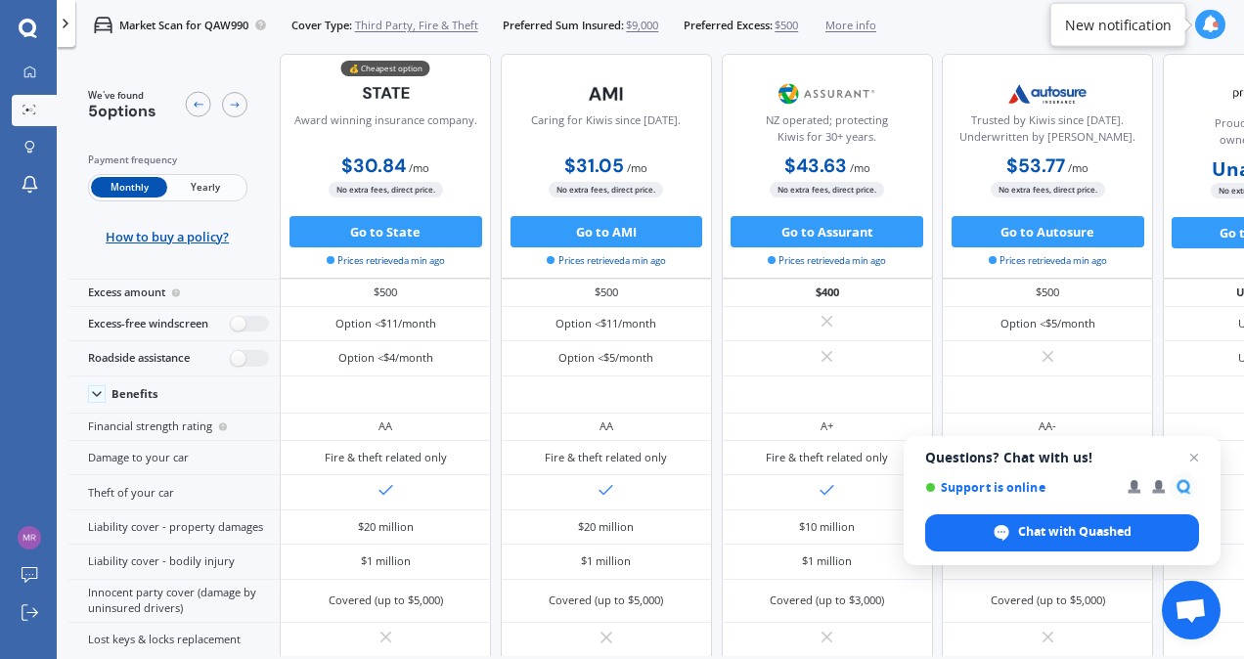
scroll to position [48, 0]
click at [403, 229] on button "Go to State" at bounding box center [386, 231] width 193 height 31
